Goal: Task Accomplishment & Management: Use online tool/utility

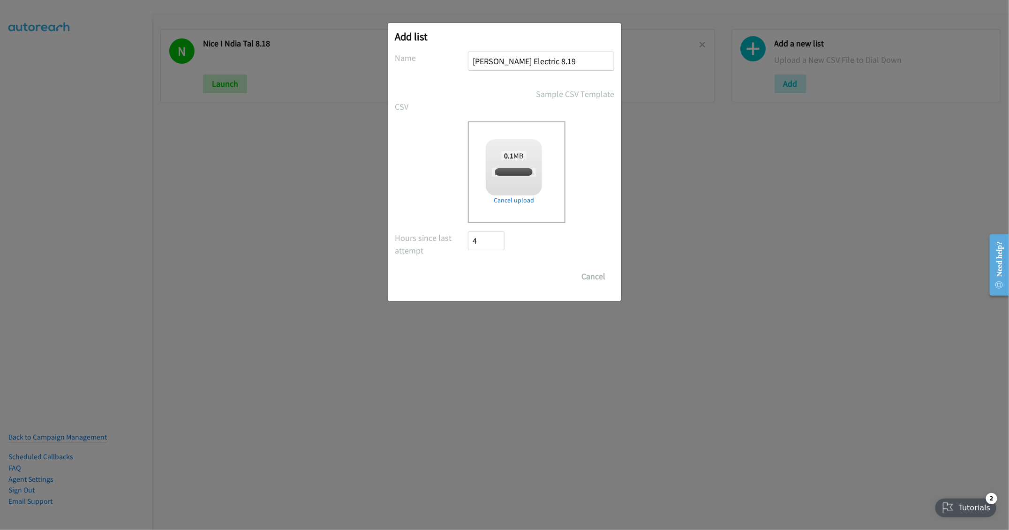
checkbox input "true"
click at [481, 273] on input "Save List" at bounding box center [492, 276] width 49 height 19
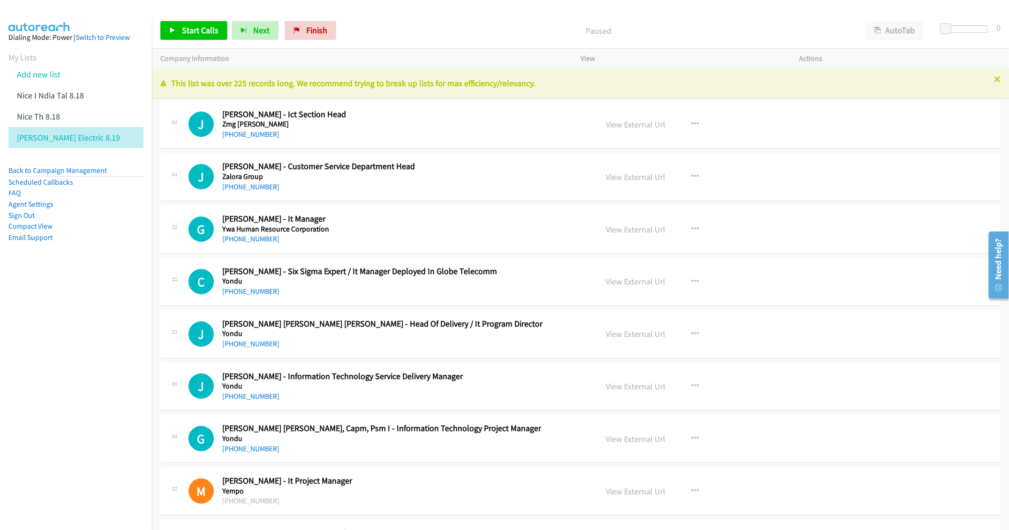
click at [983, 80] on p "This list was over 225 records long. We recommend trying to break up lists for …" at bounding box center [580, 83] width 840 height 13
click at [994, 79] on icon at bounding box center [997, 80] width 7 height 7
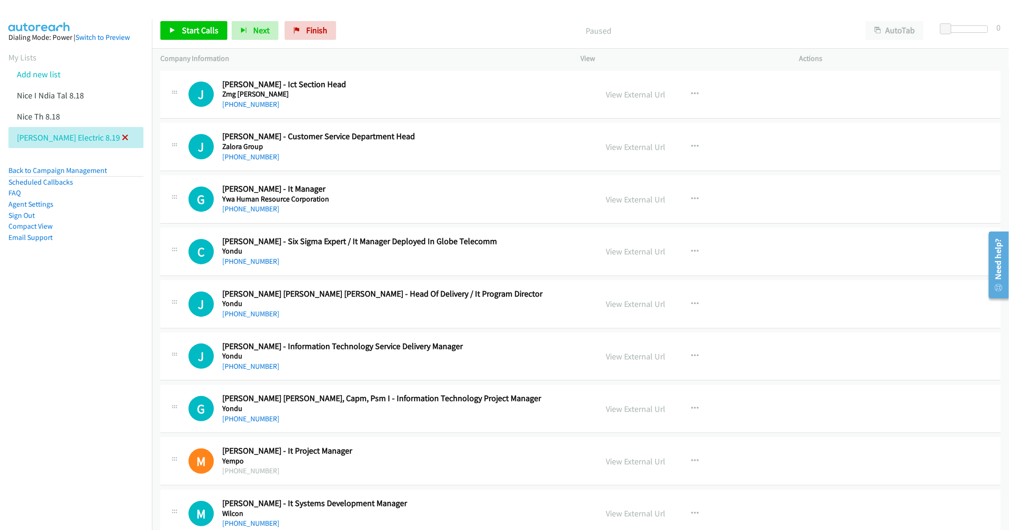
click at [122, 135] on icon at bounding box center [125, 138] width 7 height 7
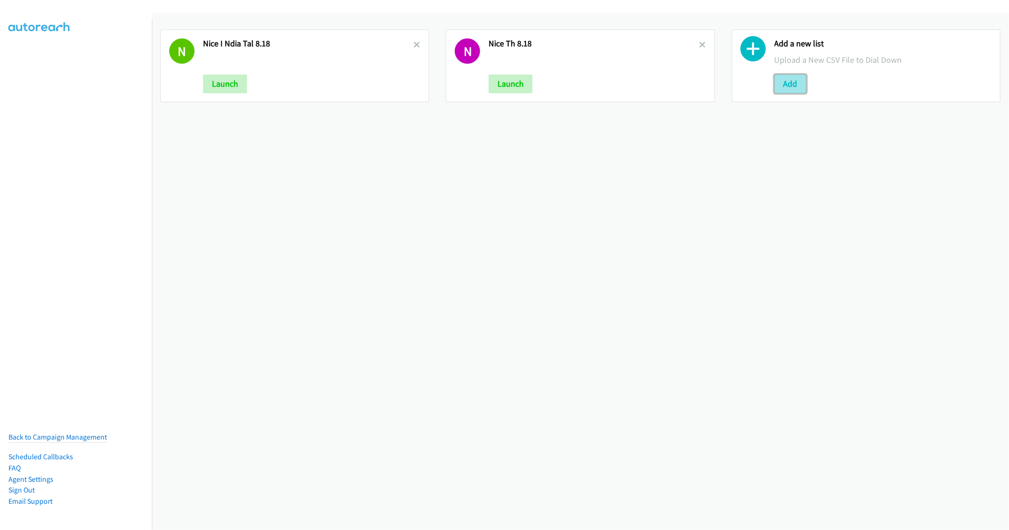
click at [779, 80] on button "Add" at bounding box center [790, 84] width 32 height 19
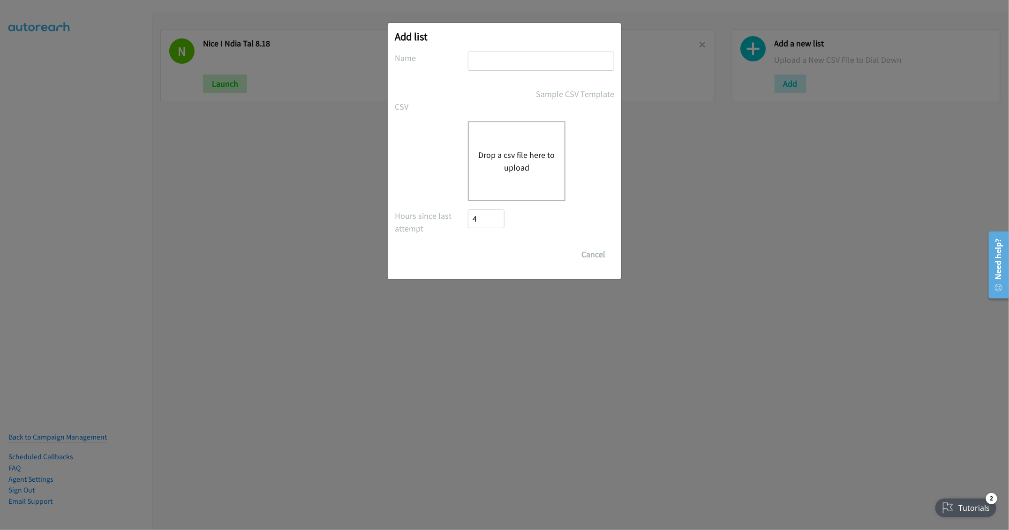
click at [523, 65] on input "text" at bounding box center [541, 61] width 146 height 19
type input "Nice PH 8.19"
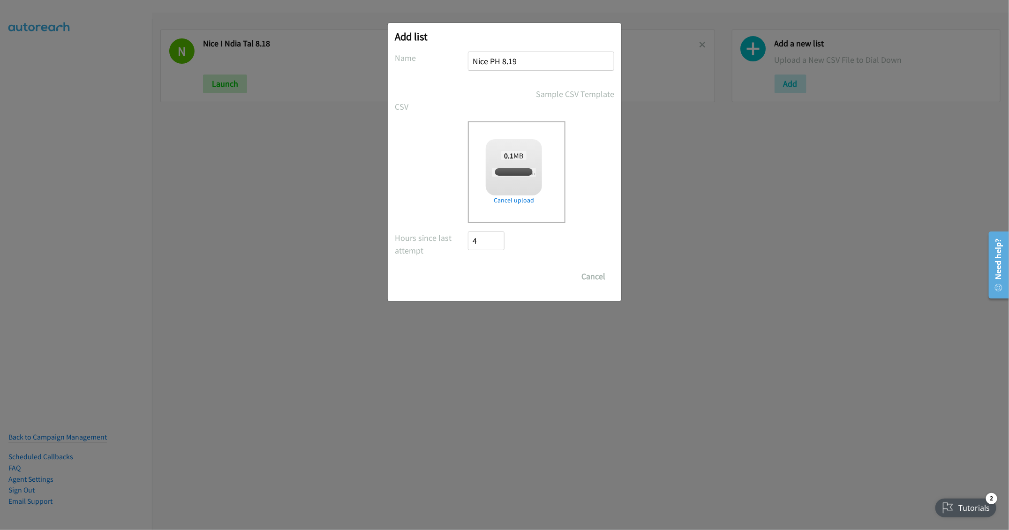
checkbox input "true"
click at [484, 278] on input "Save List" at bounding box center [492, 276] width 49 height 19
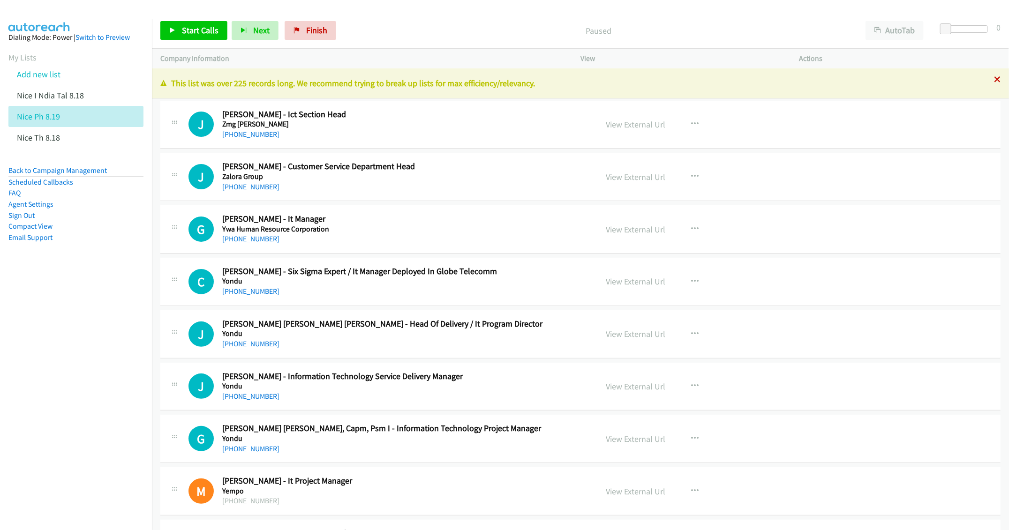
click at [994, 82] on icon at bounding box center [997, 80] width 7 height 7
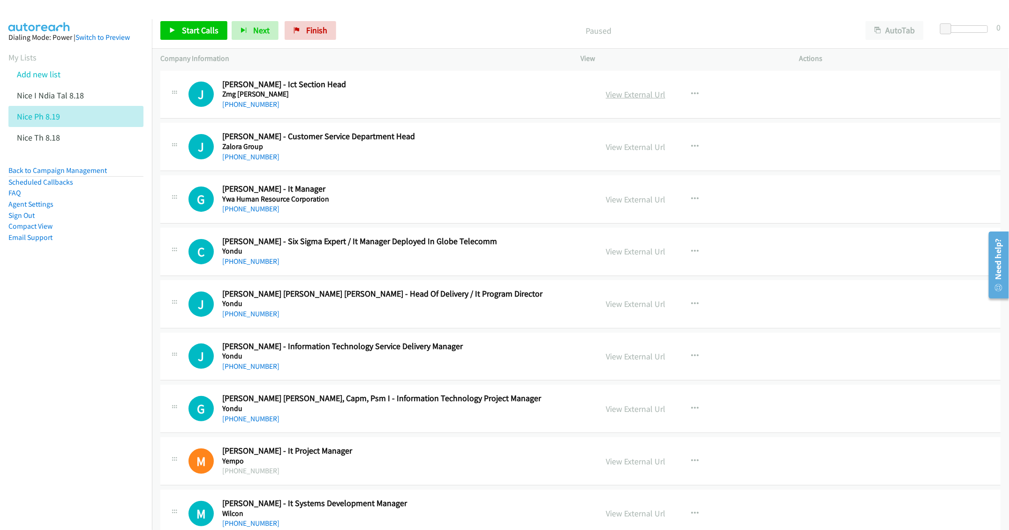
click at [615, 90] on link "View External Url" at bounding box center [636, 94] width 60 height 11
click at [886, 32] on button "AutoTab" at bounding box center [894, 30] width 58 height 19
